Goal: Information Seeking & Learning: Check status

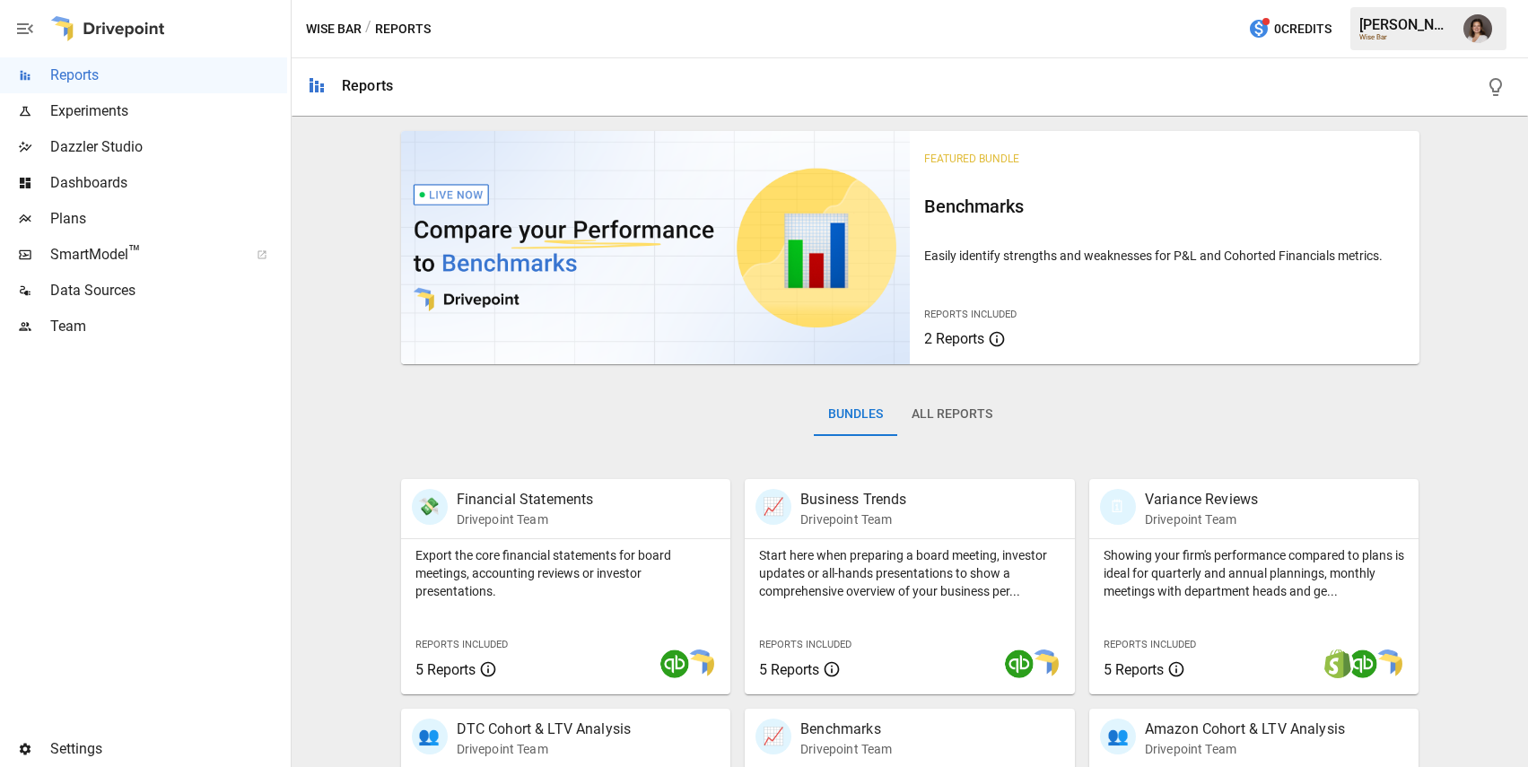
click at [149, 292] on span "Data Sources" at bounding box center [168, 291] width 237 height 22
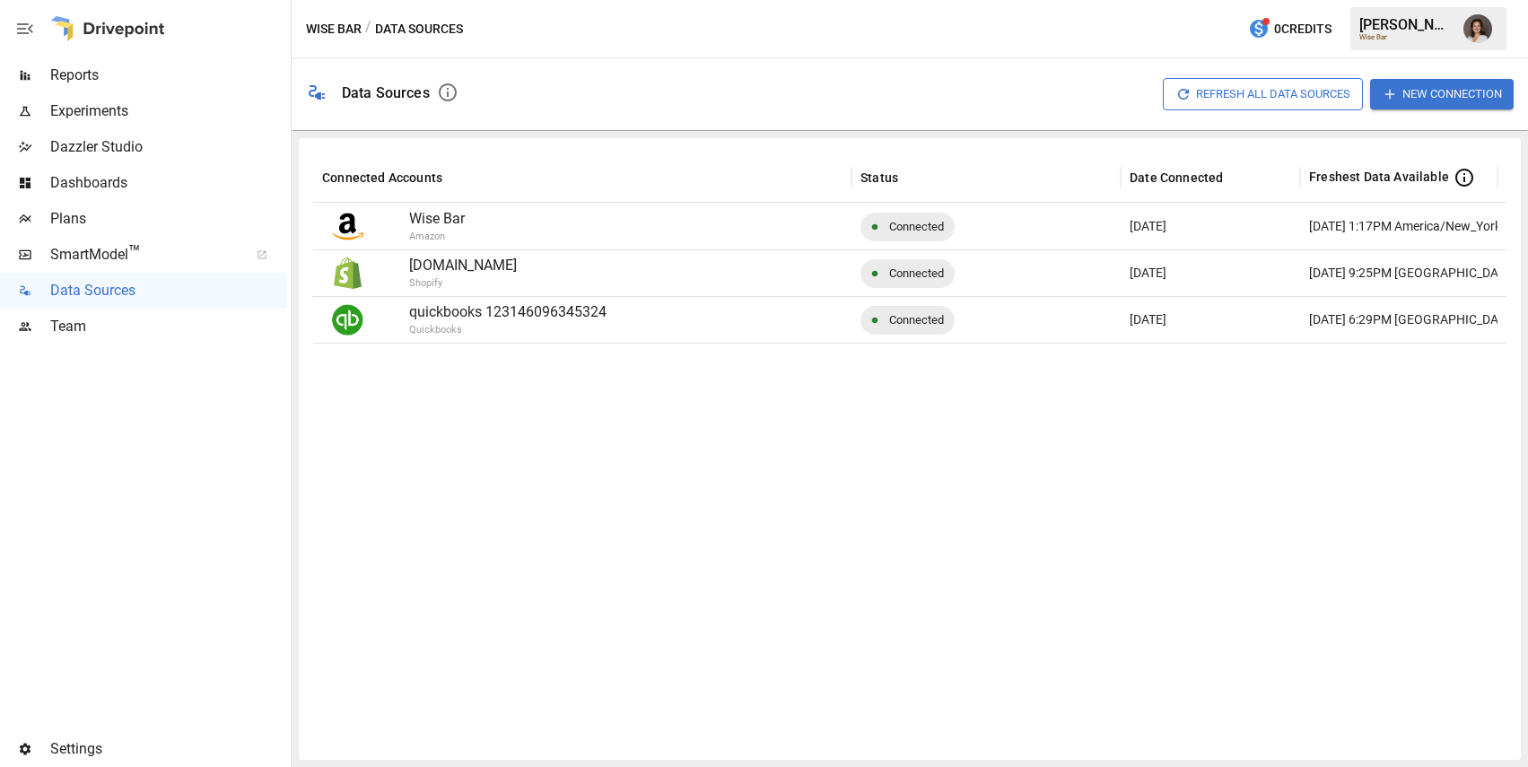
click at [153, 68] on span "Reports" at bounding box center [168, 76] width 237 height 22
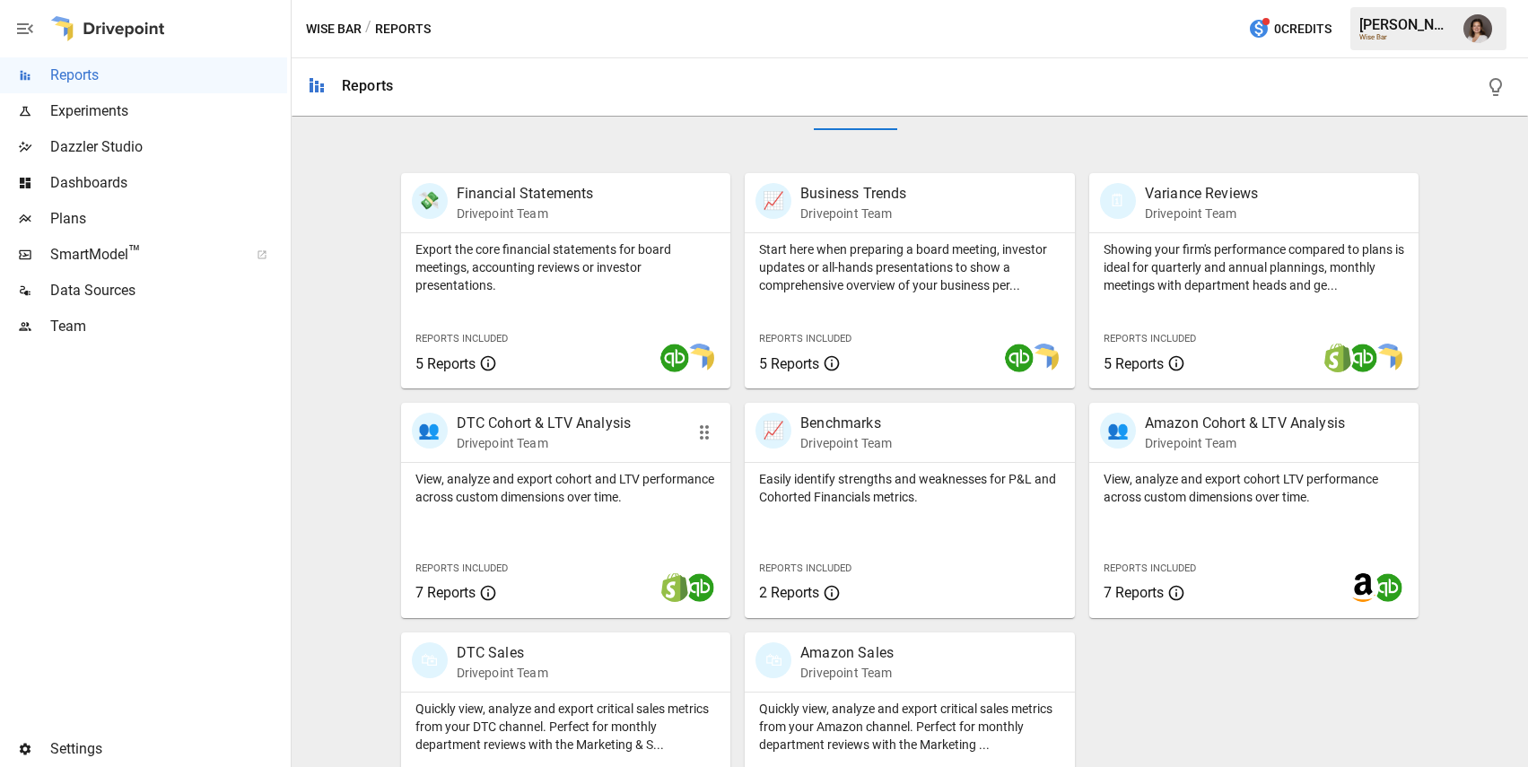
scroll to position [394, 0]
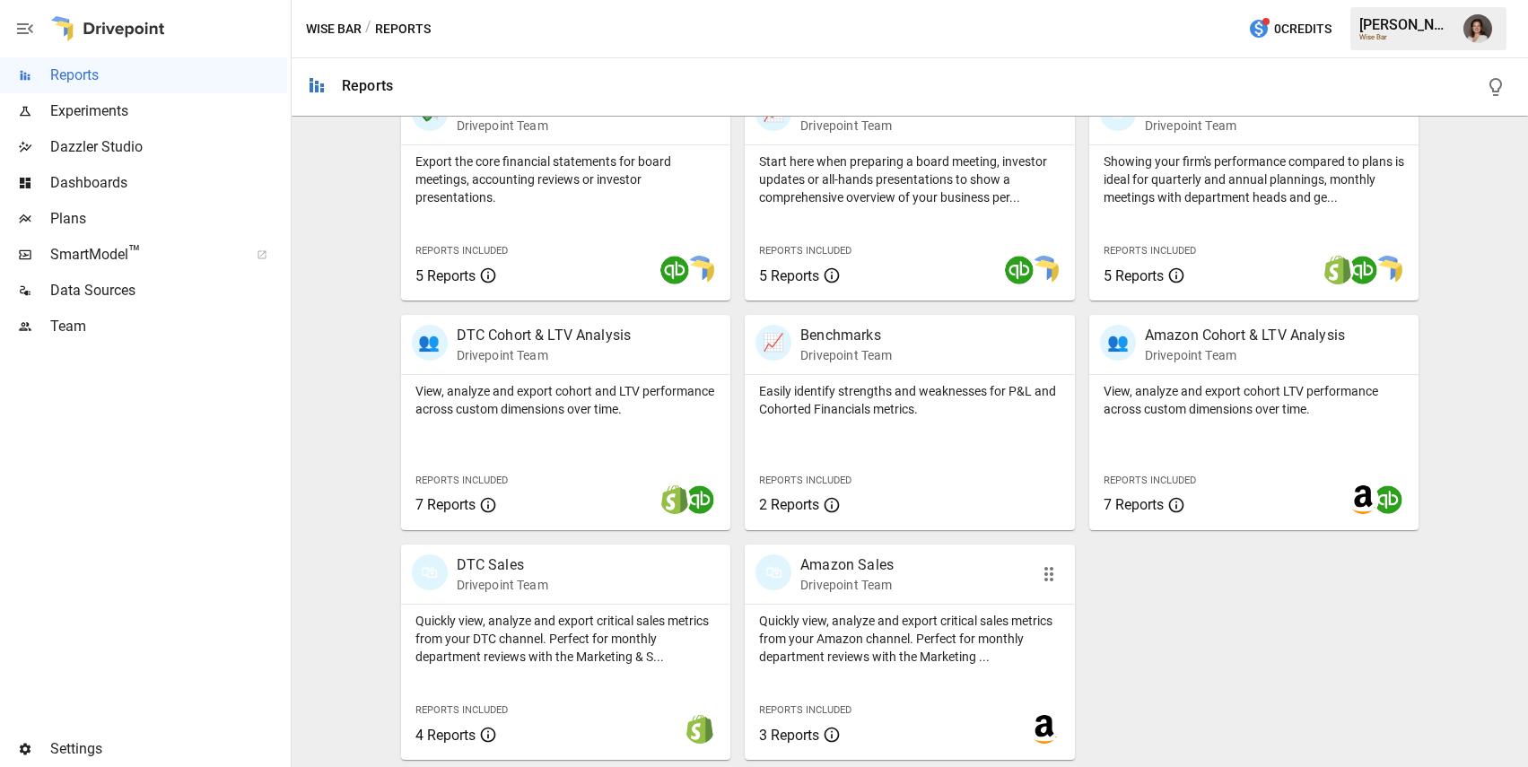
click at [918, 618] on p "Quickly view, analyze and export critical sales metrics from your Amazon channe…" at bounding box center [909, 639] width 301 height 54
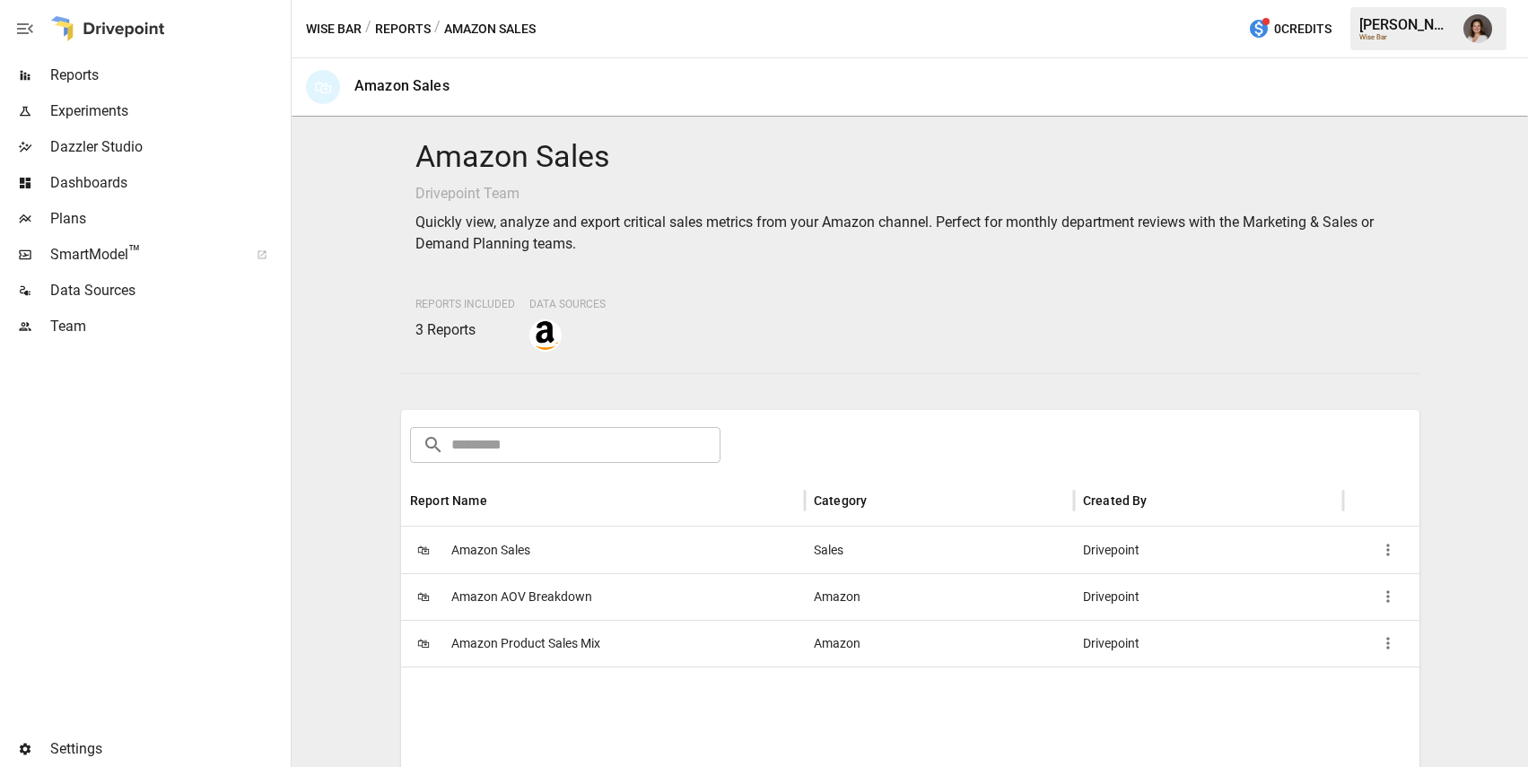
click at [572, 549] on div "🛍 Amazon Sales" at bounding box center [603, 550] width 404 height 47
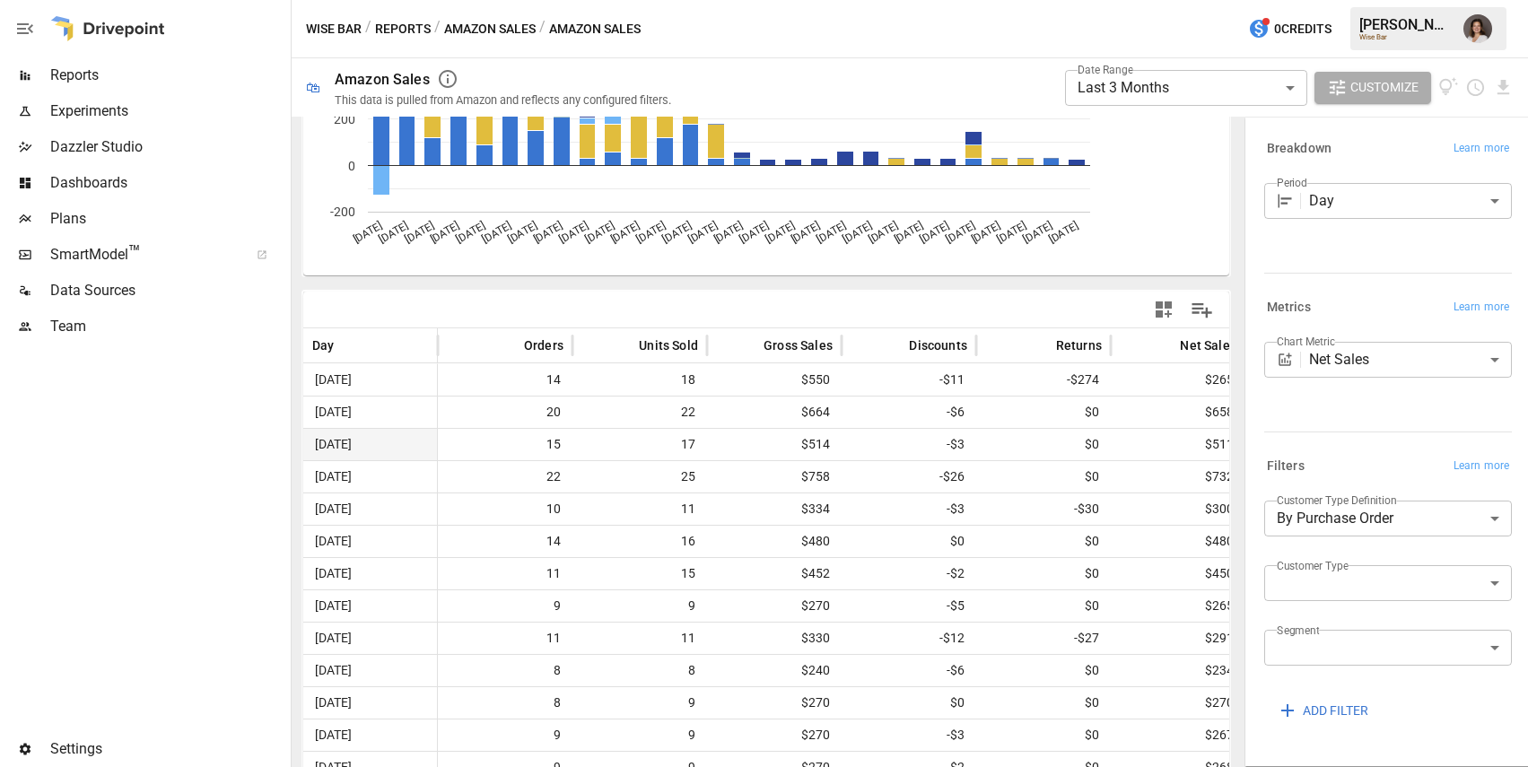
scroll to position [240, 0]
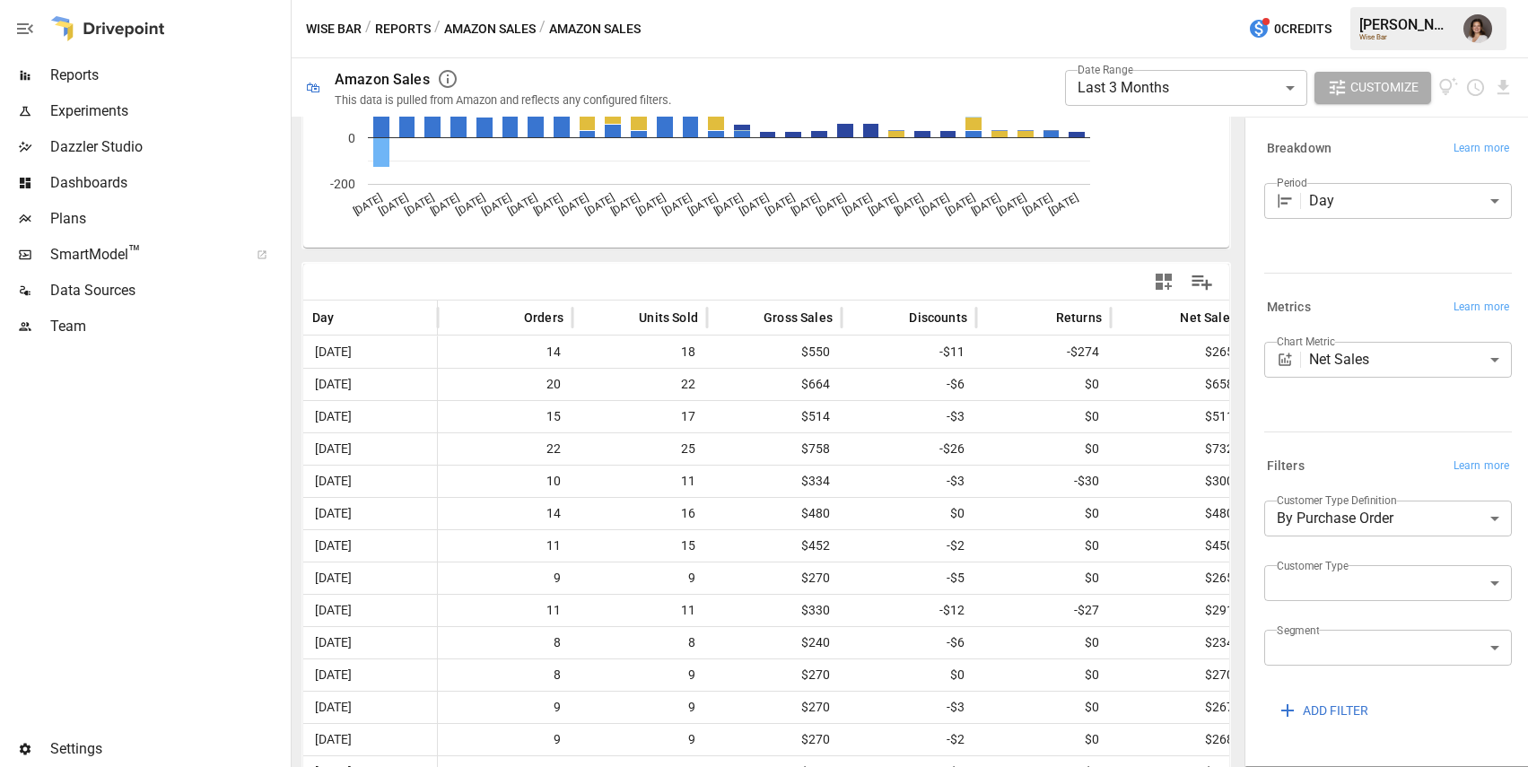
click at [1161, 0] on body "**********" at bounding box center [764, 0] width 1528 height 0
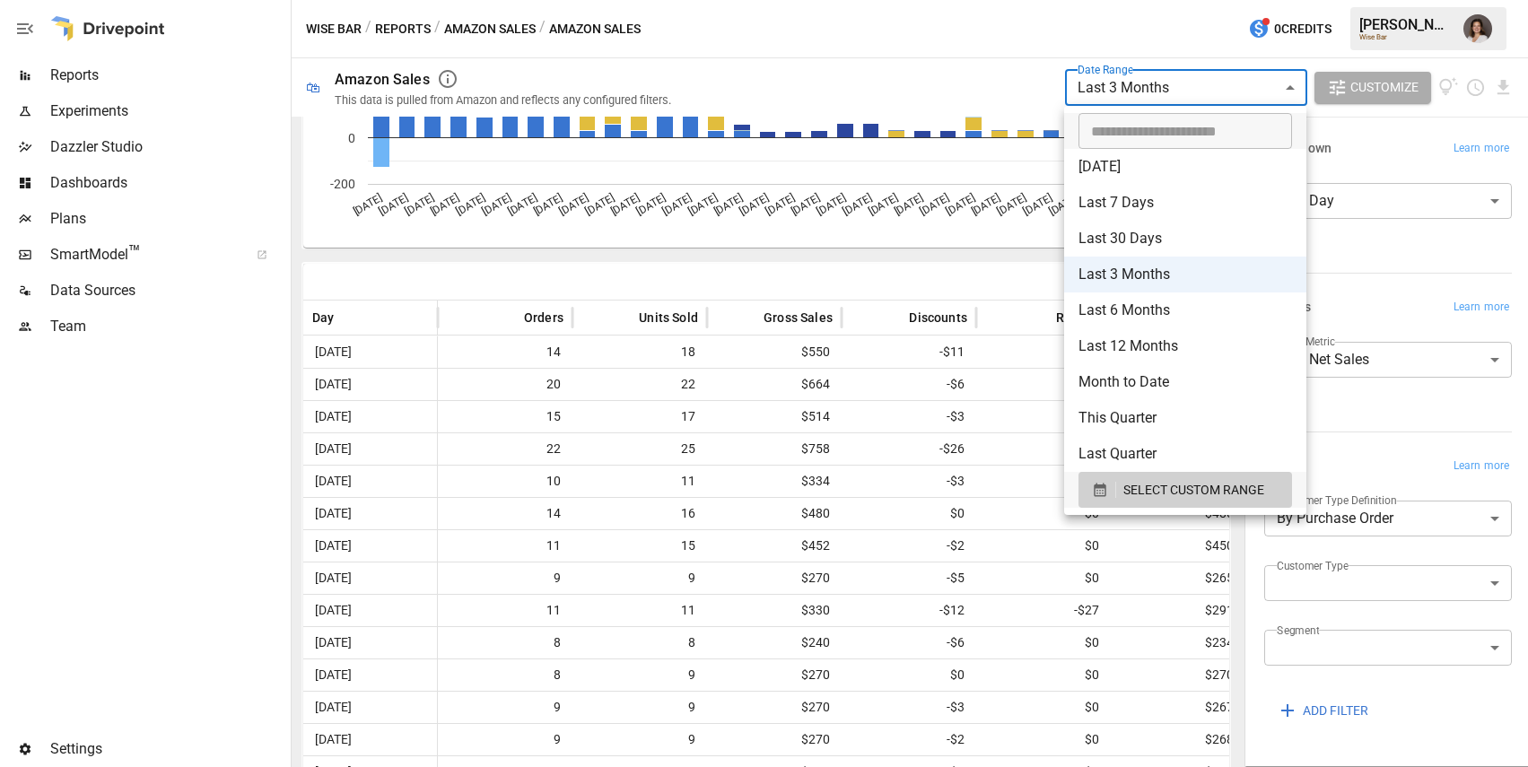
click at [810, 282] on div at bounding box center [764, 383] width 1528 height 767
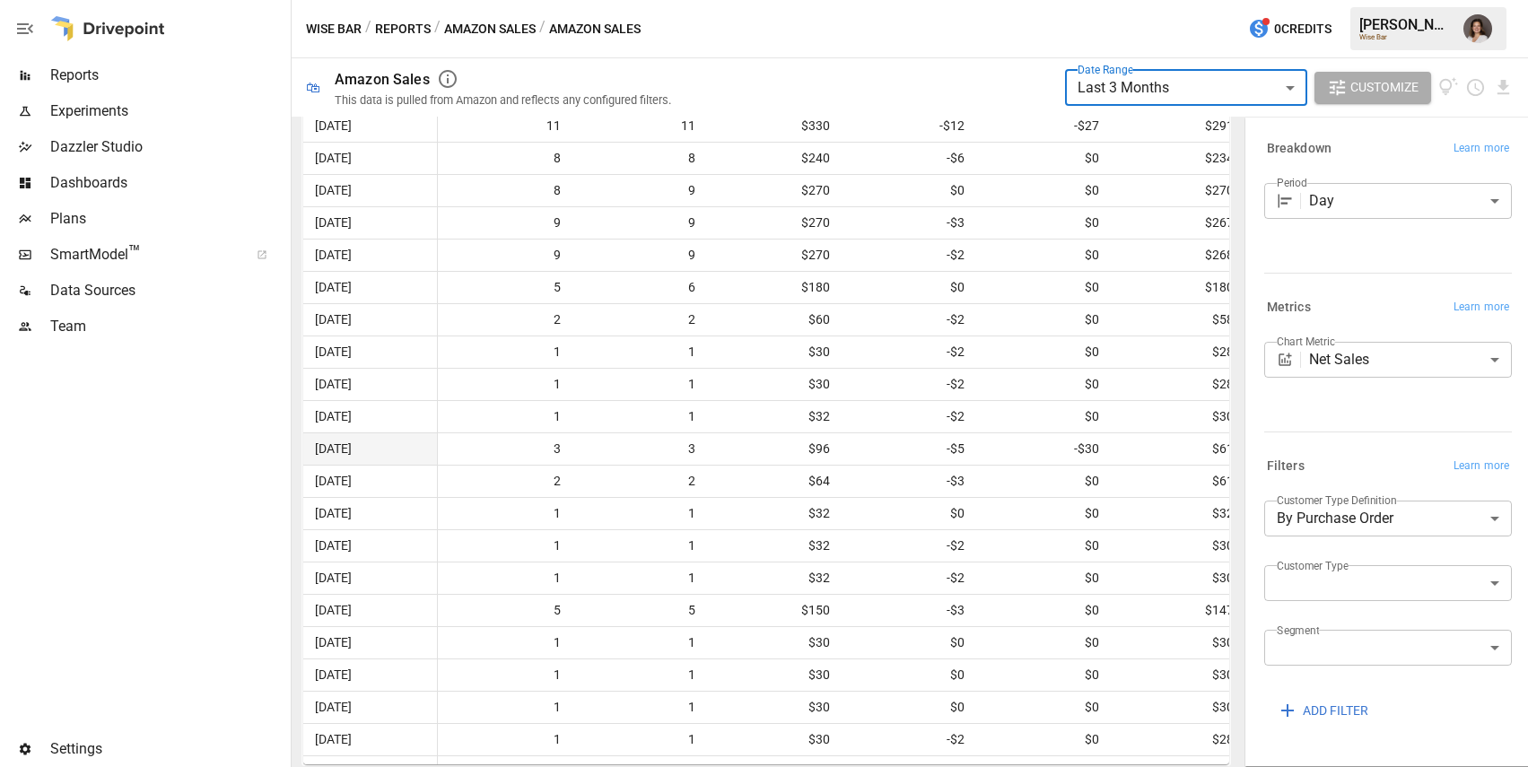
scroll to position [0, 0]
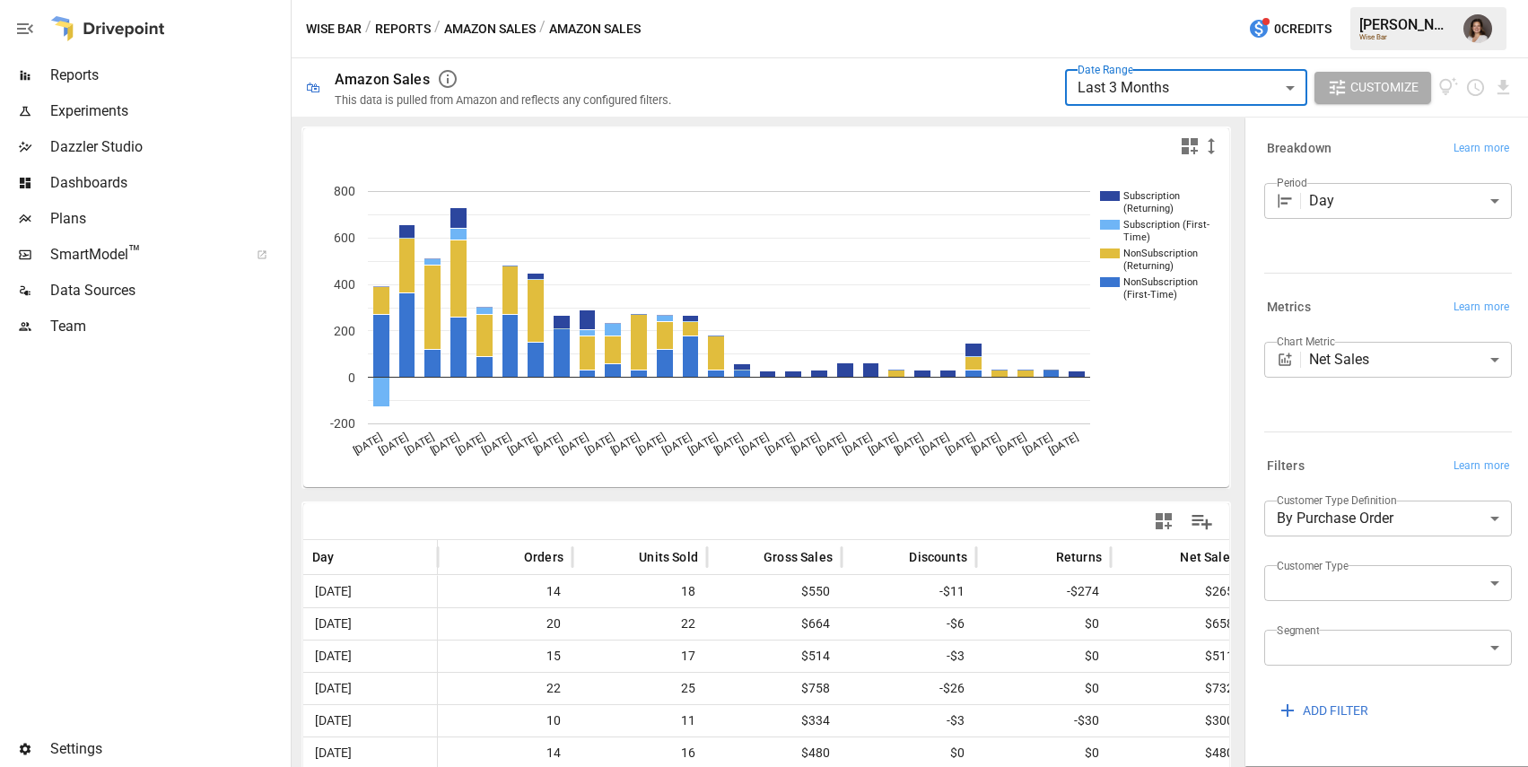
click at [145, 289] on span "Data Sources" at bounding box center [168, 291] width 237 height 22
